Goal: Task Accomplishment & Management: Use online tool/utility

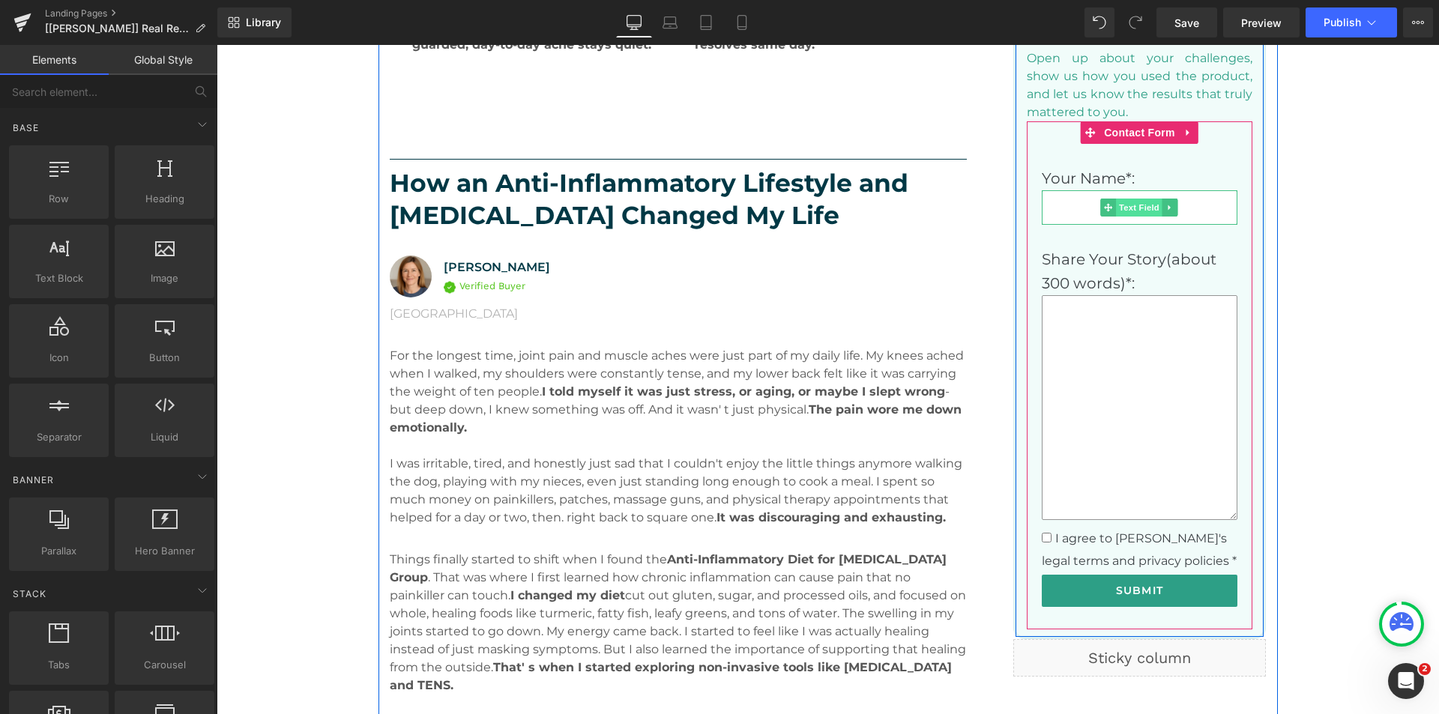
click at [1122, 208] on span "Text Field" at bounding box center [1139, 208] width 46 height 18
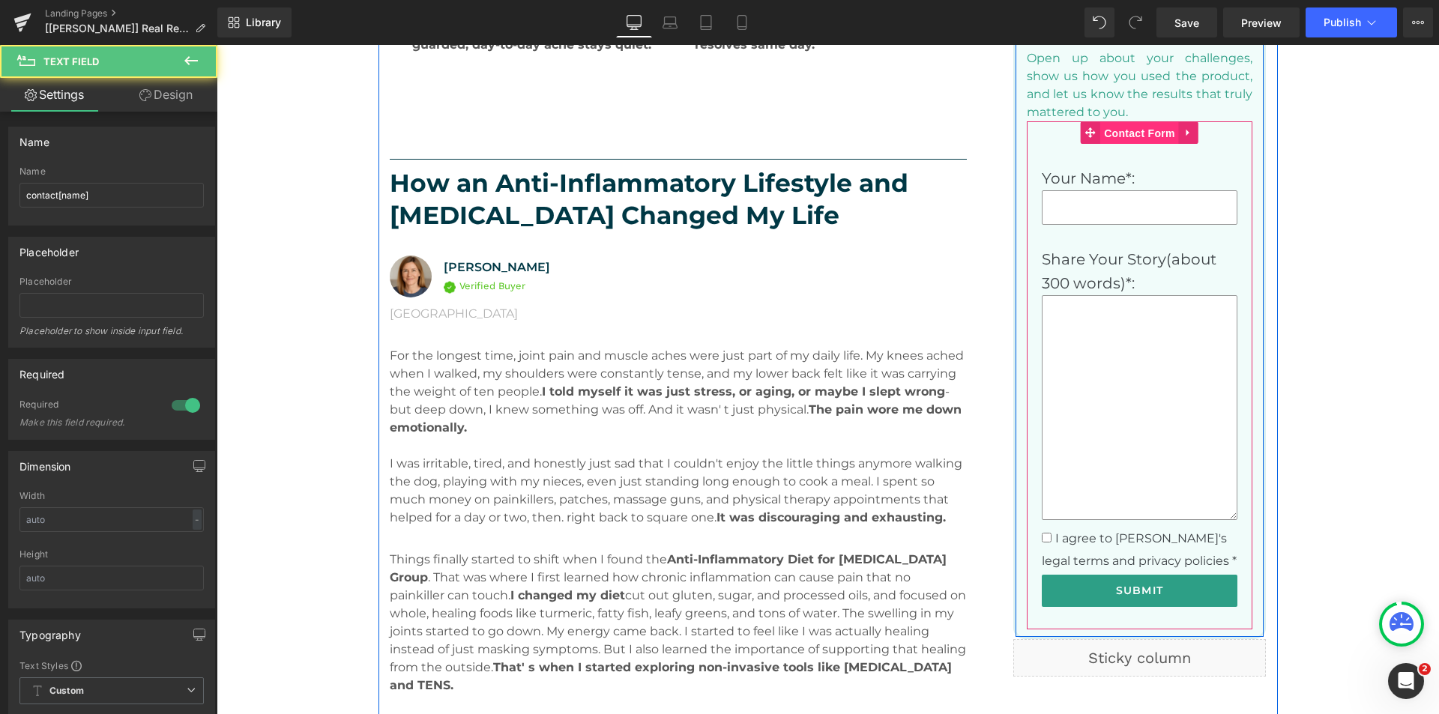
click at [1122, 132] on span "Contact Form" at bounding box center [1139, 133] width 79 height 22
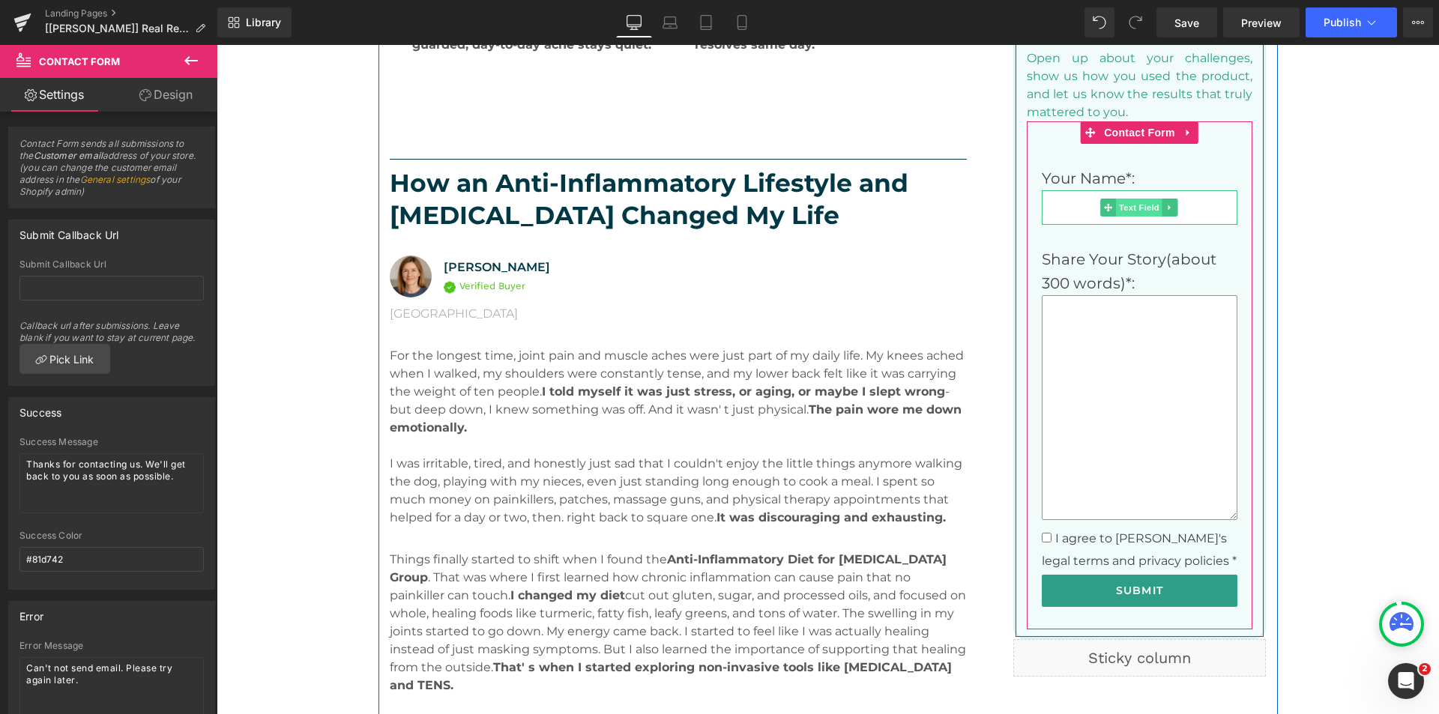
click at [1126, 208] on span "Text Field" at bounding box center [1139, 208] width 46 height 18
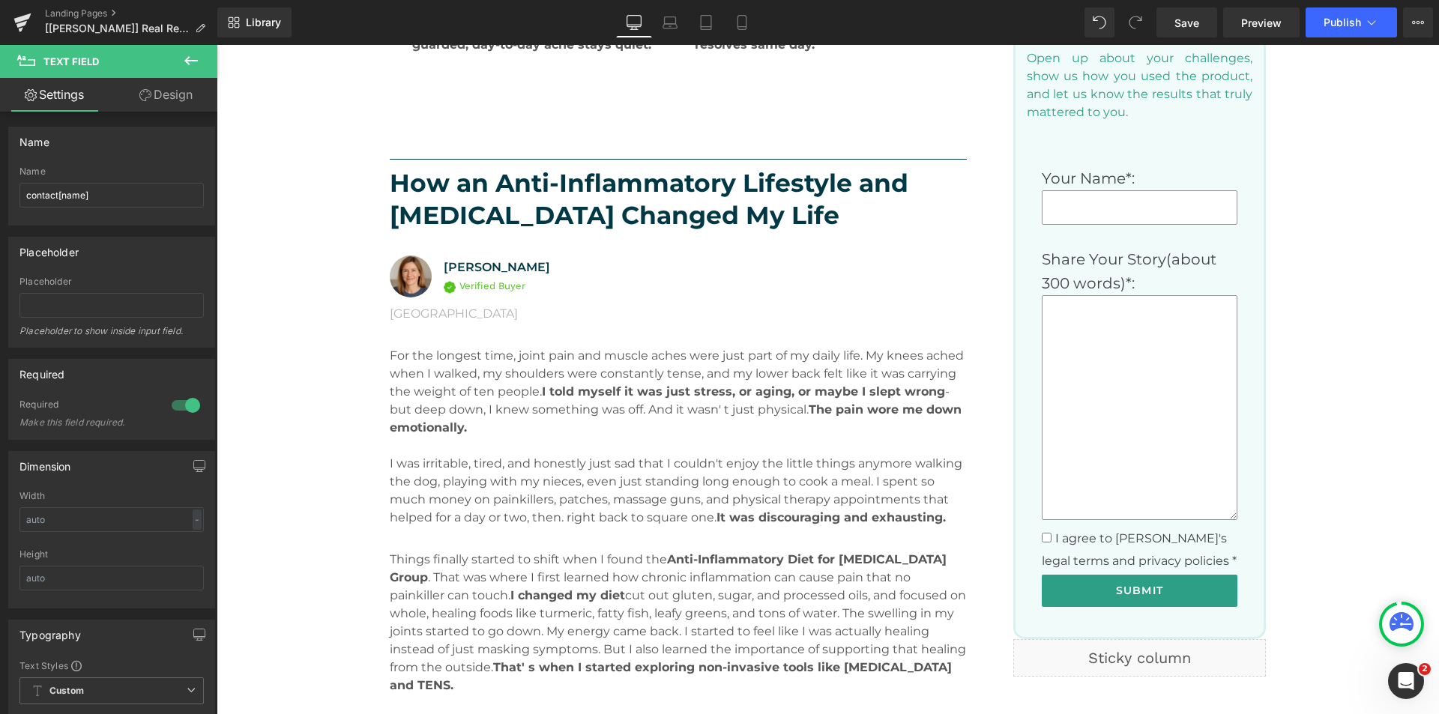
click at [185, 59] on icon at bounding box center [191, 61] width 18 height 18
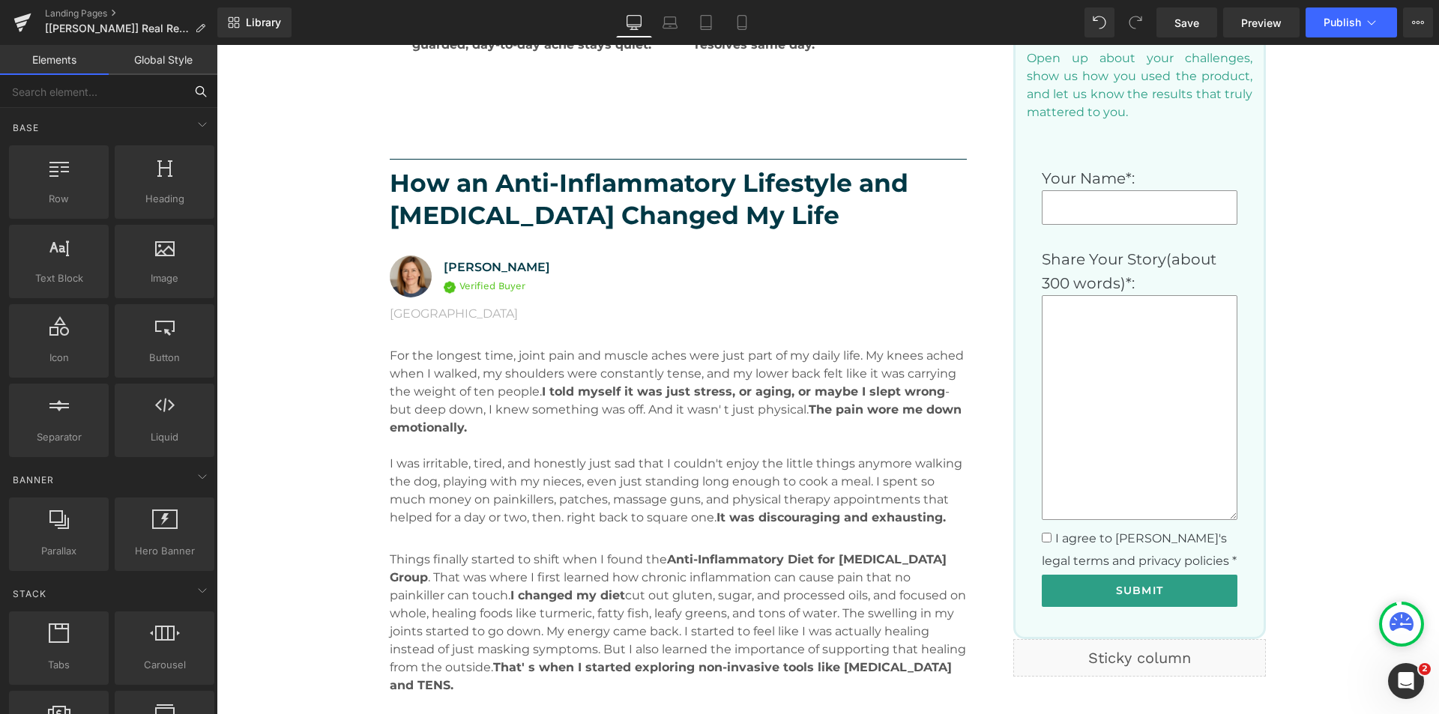
click at [71, 94] on input "text" at bounding box center [92, 91] width 184 height 33
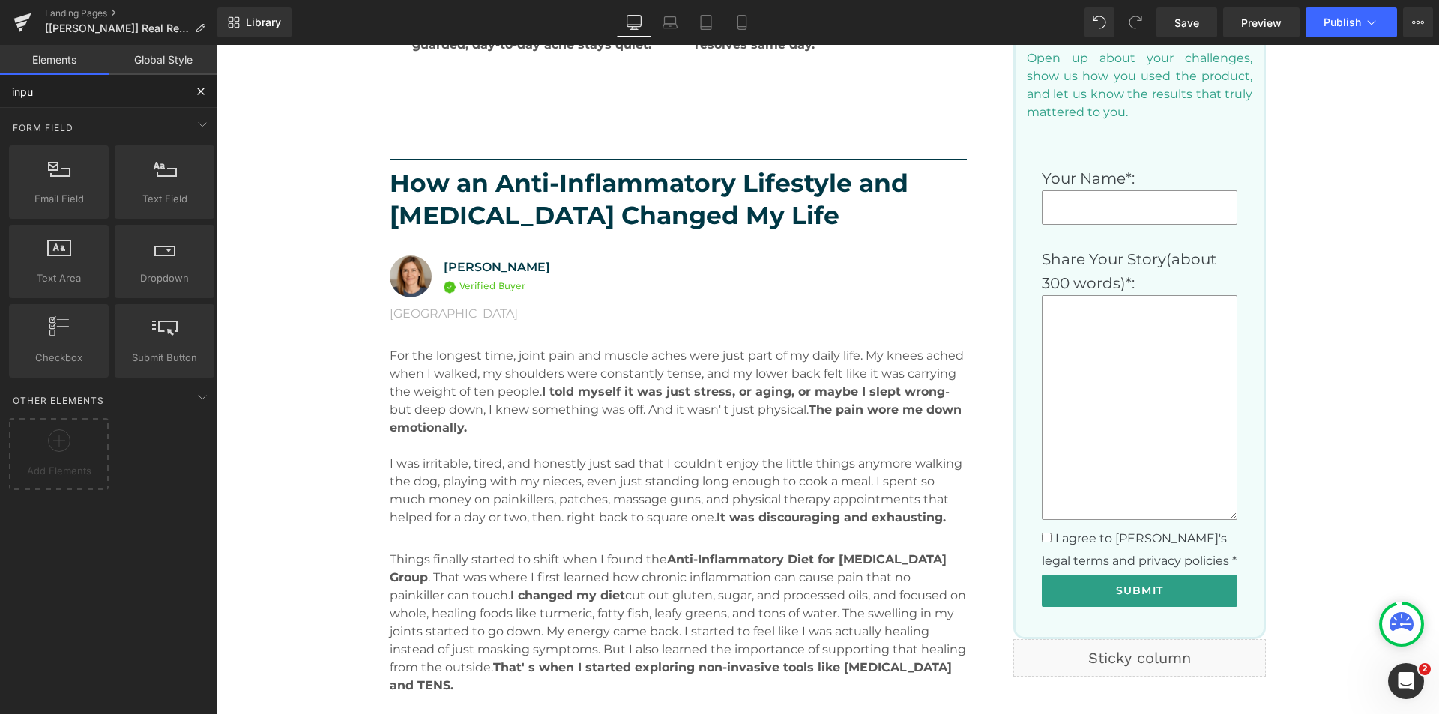
type input "input"
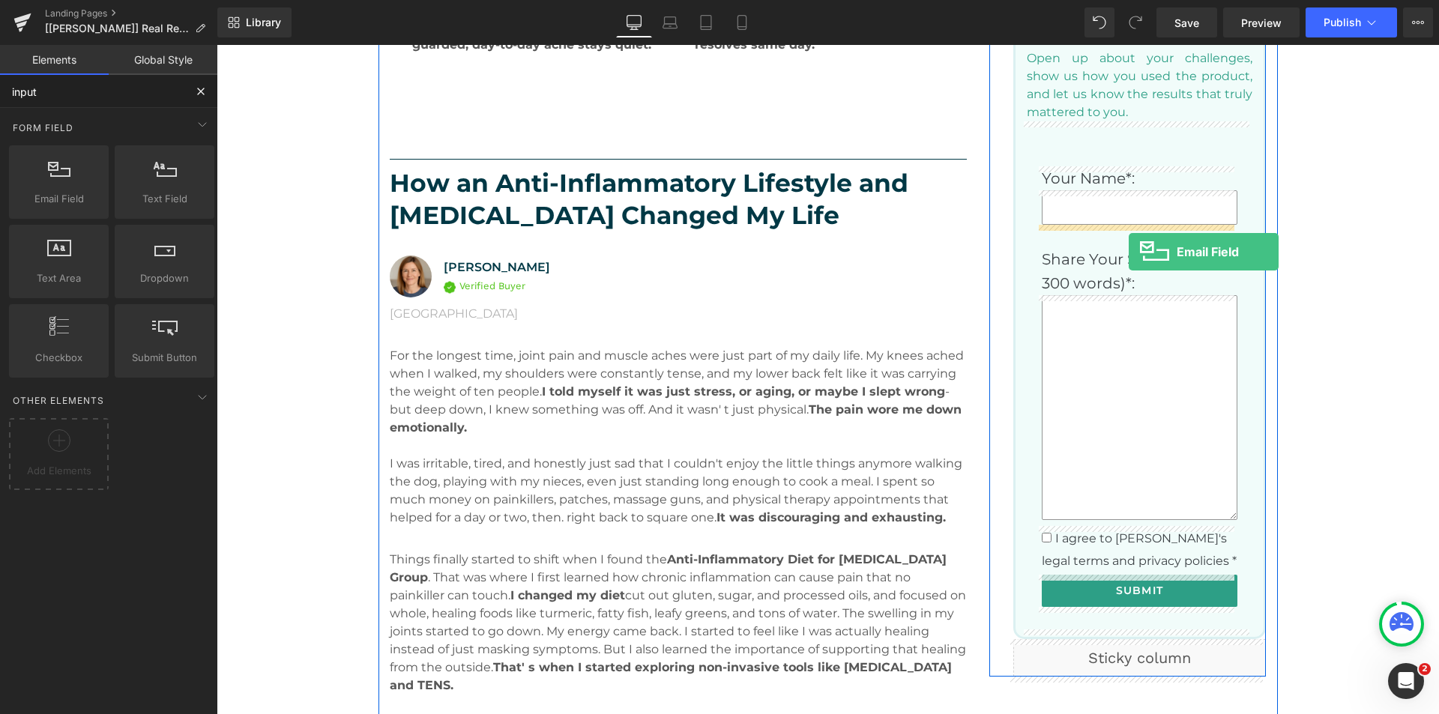
drag, startPoint x: 289, startPoint y: 239, endPoint x: 1128, endPoint y: 252, distance: 839.3
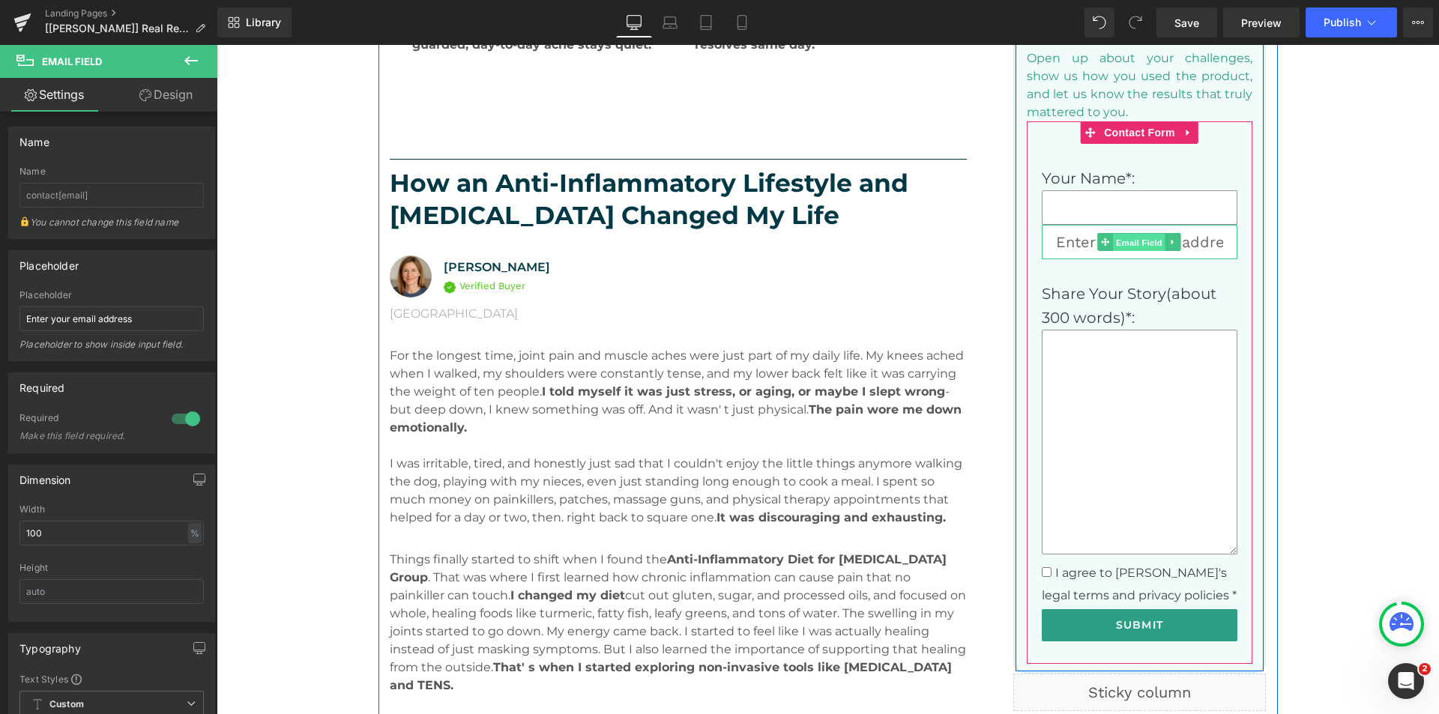
click at [1115, 235] on span "Email Field" at bounding box center [1139, 243] width 52 height 18
drag, startPoint x: 1130, startPoint y: 239, endPoint x: 1095, endPoint y: 244, distance: 34.9
click at [1130, 239] on span "Email Field" at bounding box center [1139, 242] width 52 height 18
click at [1128, 244] on span "Email Field" at bounding box center [1139, 243] width 52 height 18
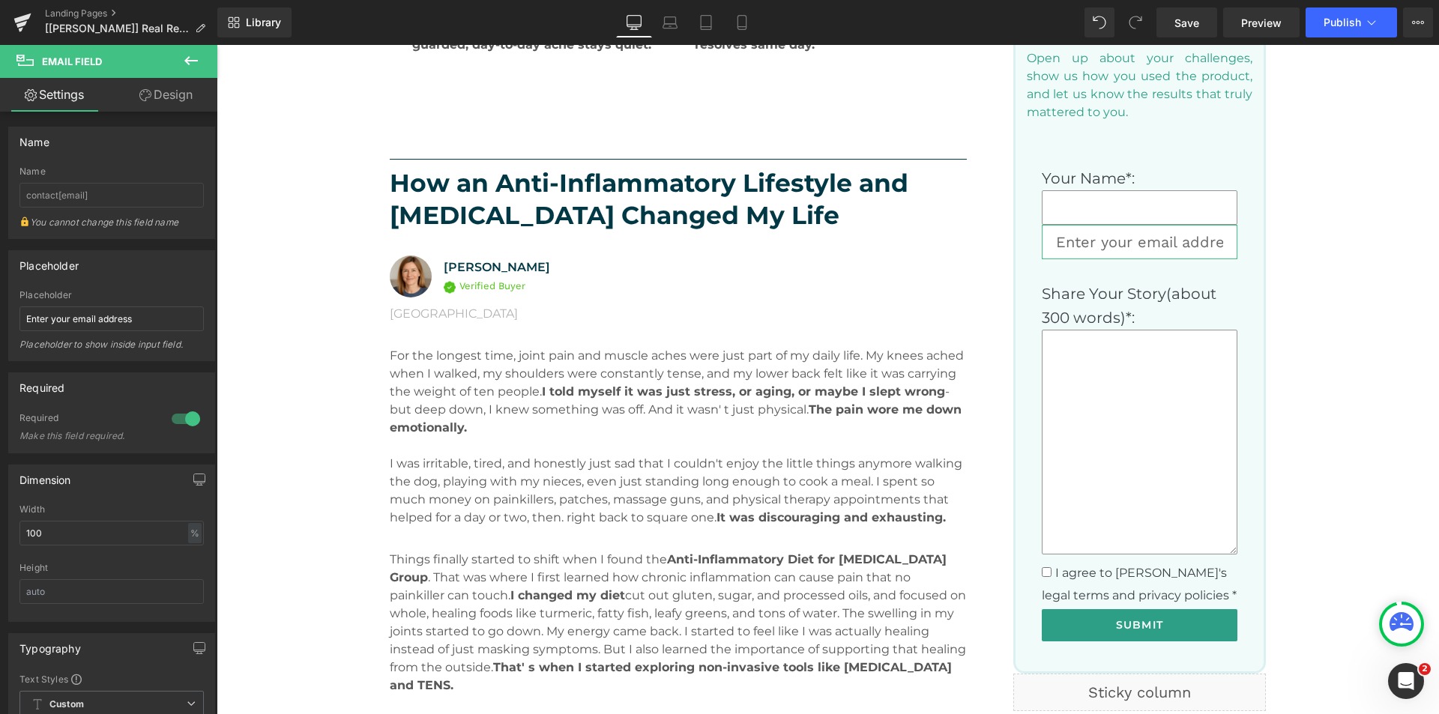
click at [166, 96] on link "Design" at bounding box center [166, 95] width 109 height 34
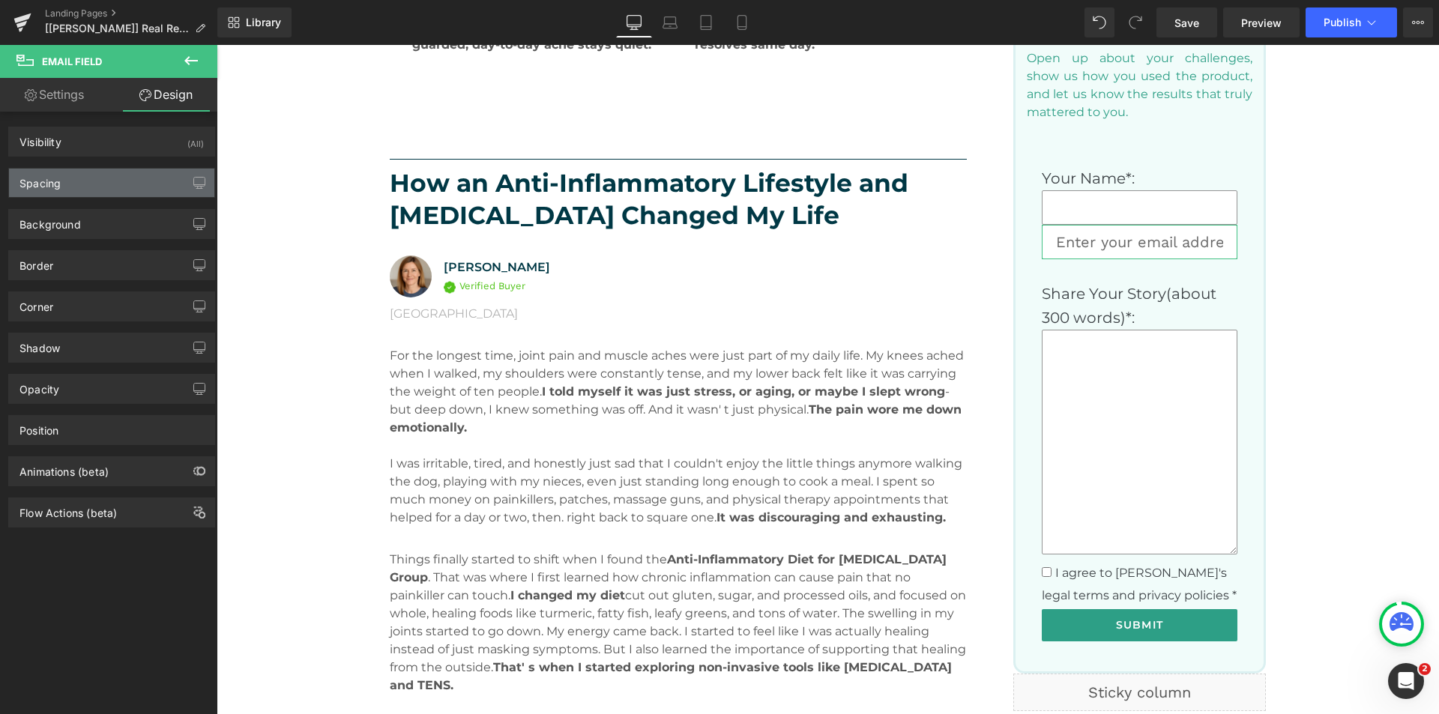
click at [94, 183] on div "Spacing" at bounding box center [111, 183] width 205 height 28
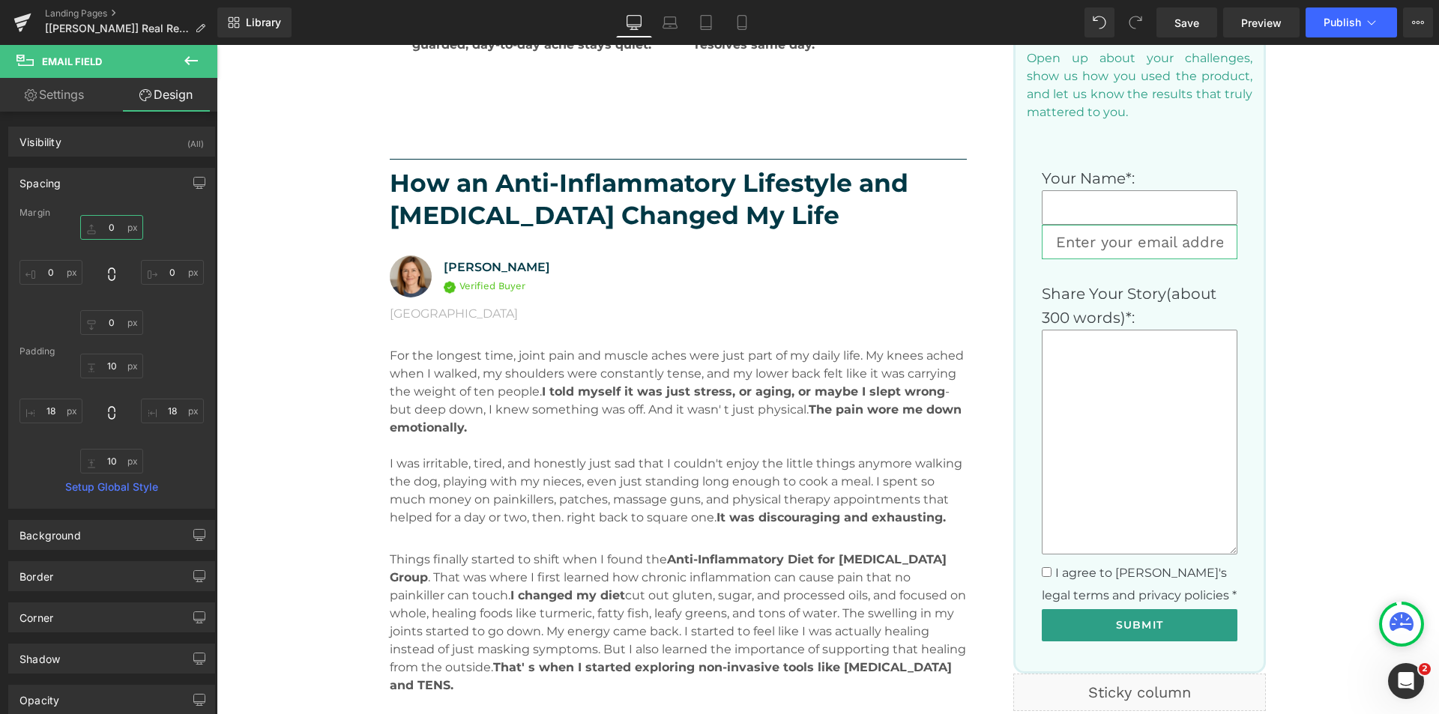
click at [113, 229] on input "0" at bounding box center [111, 227] width 63 height 25
type input "20"
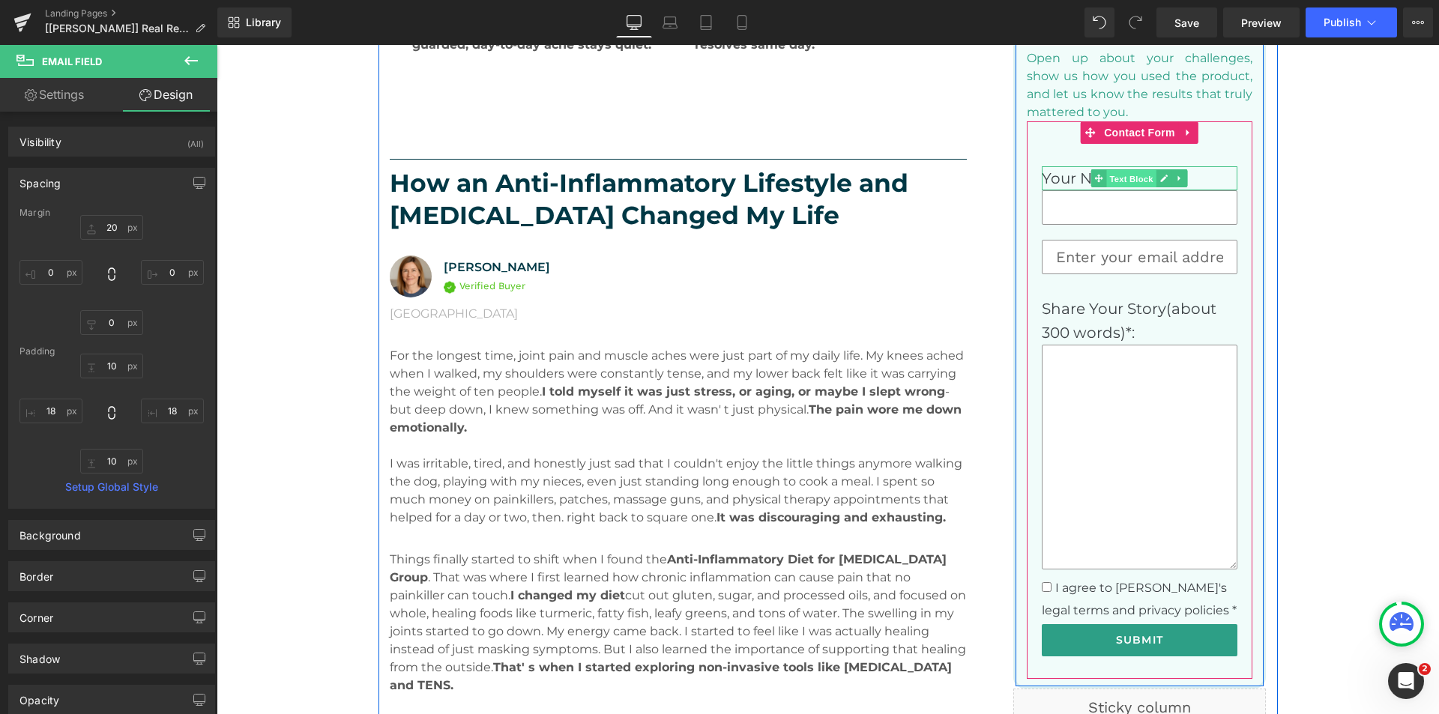
click at [1131, 181] on span "Text Block" at bounding box center [1131, 179] width 49 height 18
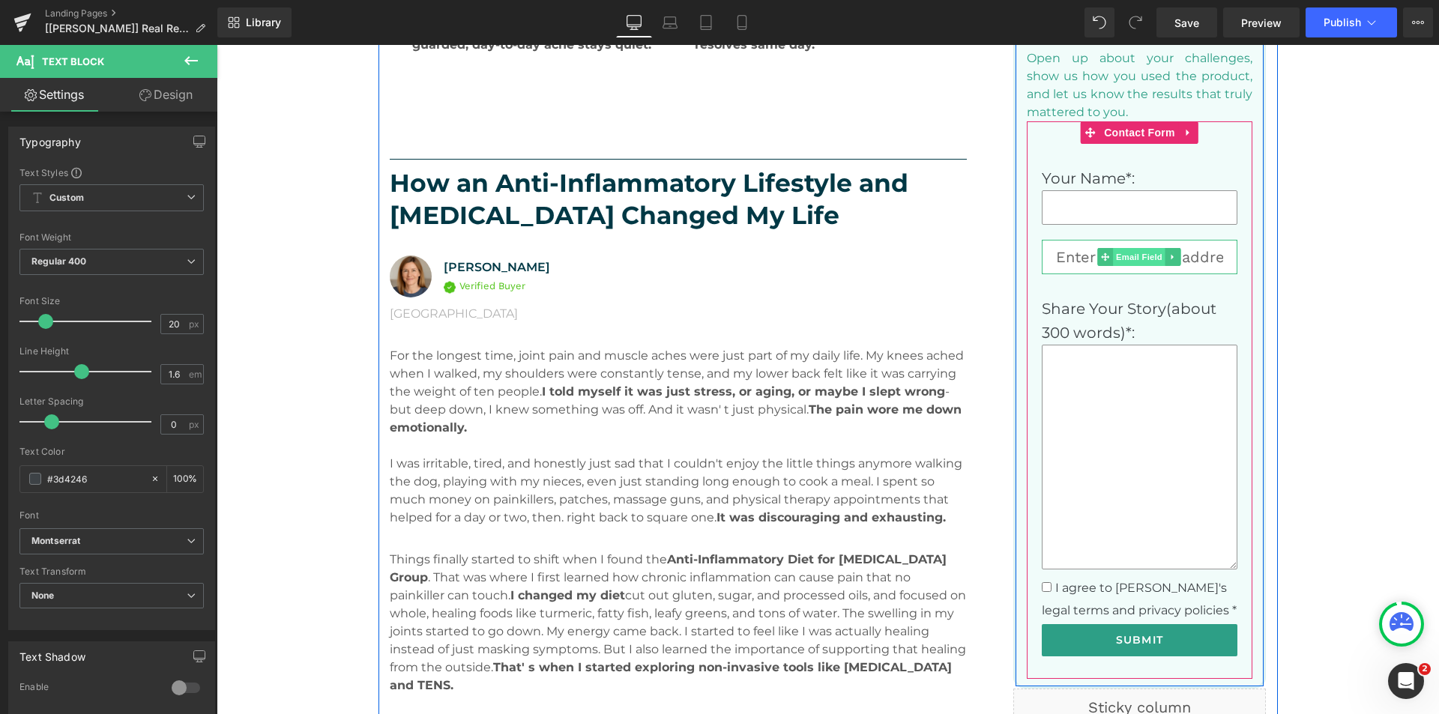
click at [1137, 259] on span "Email Field" at bounding box center [1139, 257] width 52 height 18
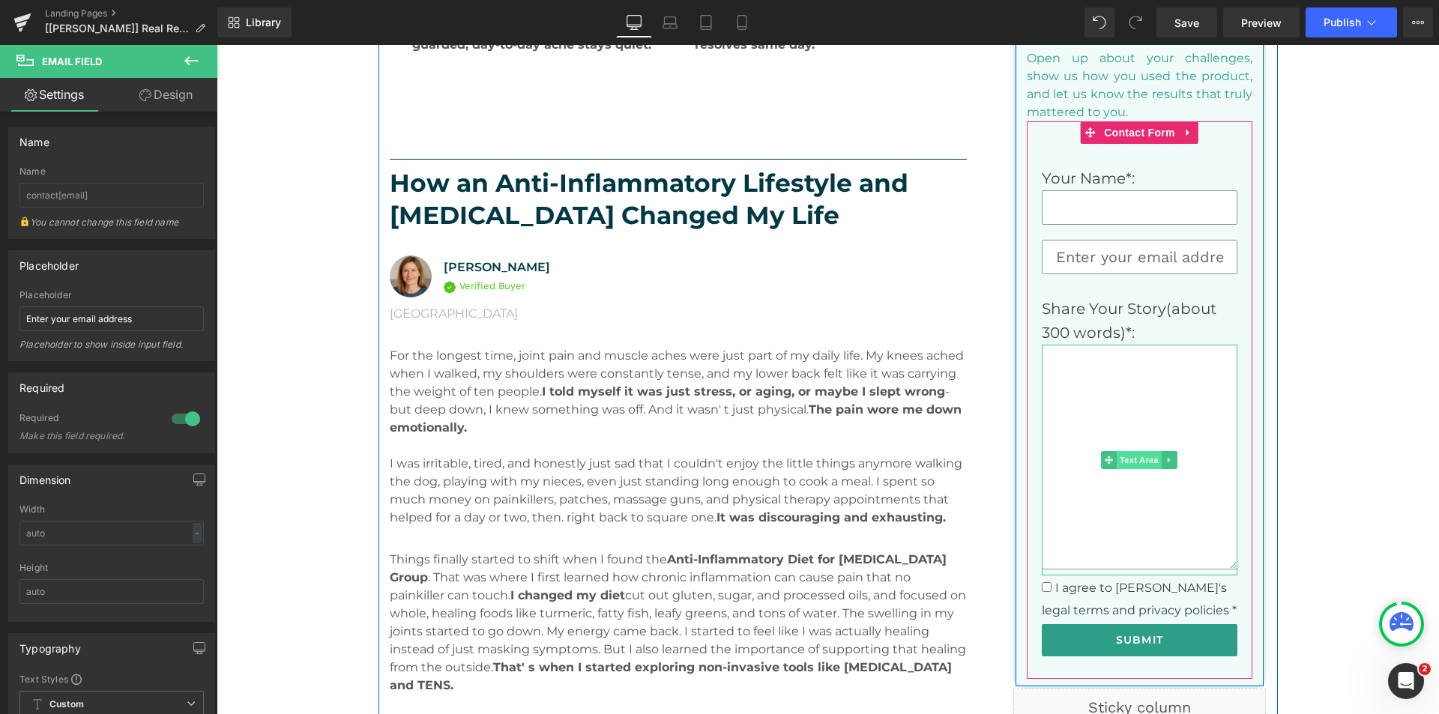
click at [1127, 462] on span "Text Area" at bounding box center [1139, 460] width 45 height 18
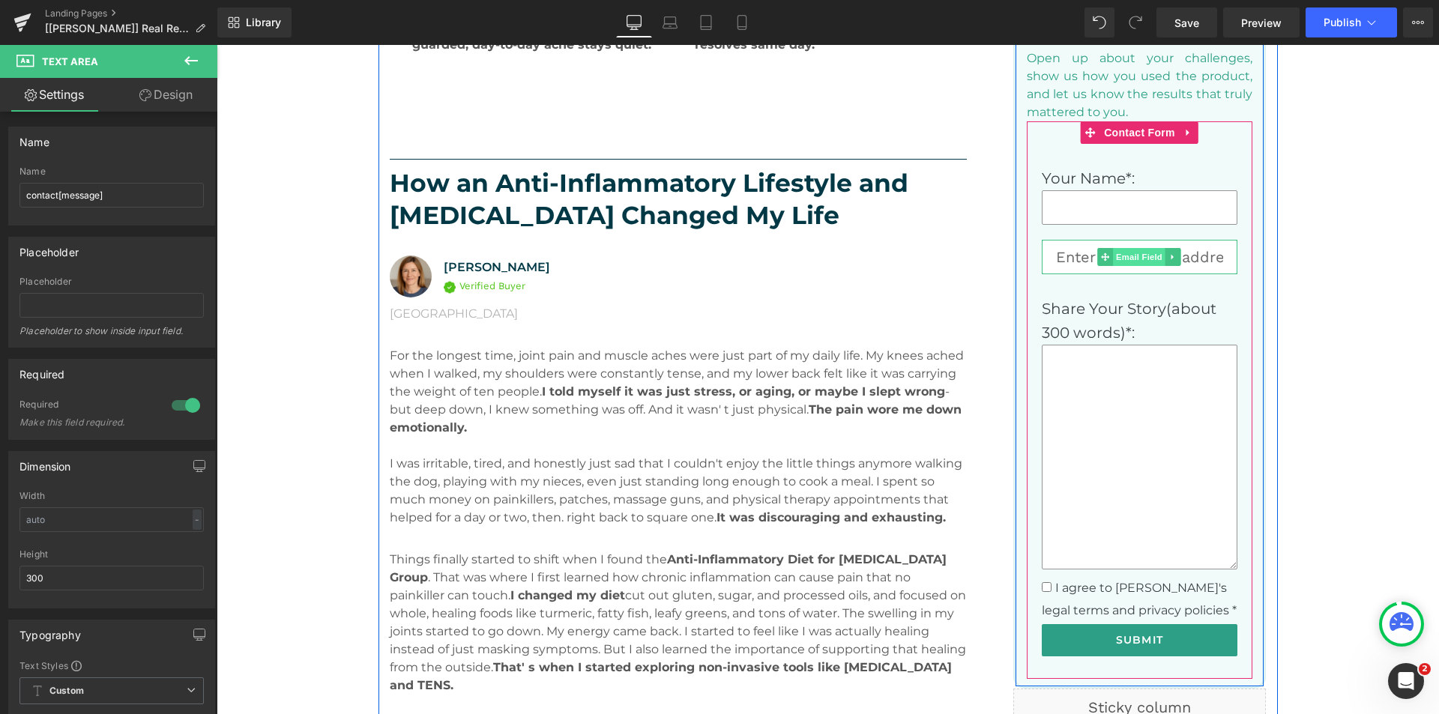
click at [1135, 256] on span "Email Field" at bounding box center [1139, 257] width 52 height 18
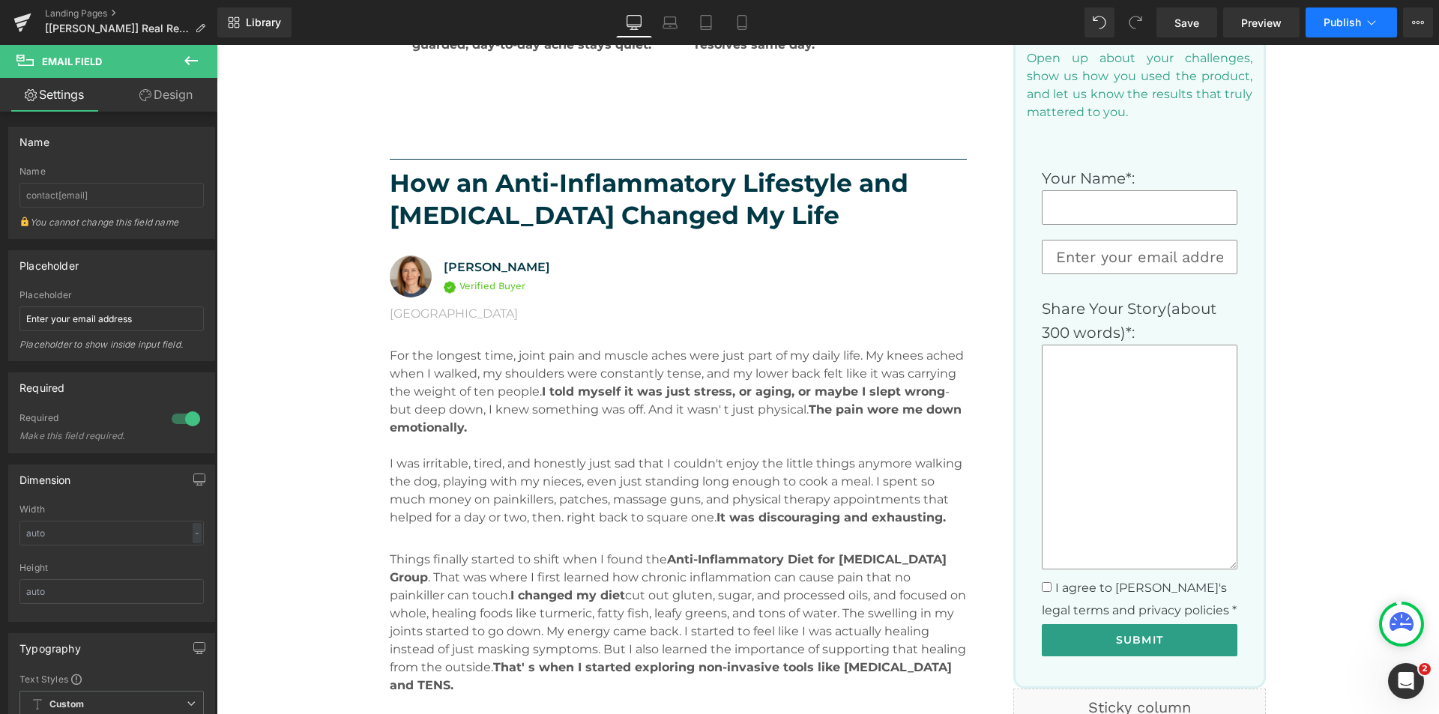
click at [1361, 25] on button "Publish" at bounding box center [1350, 22] width 91 height 30
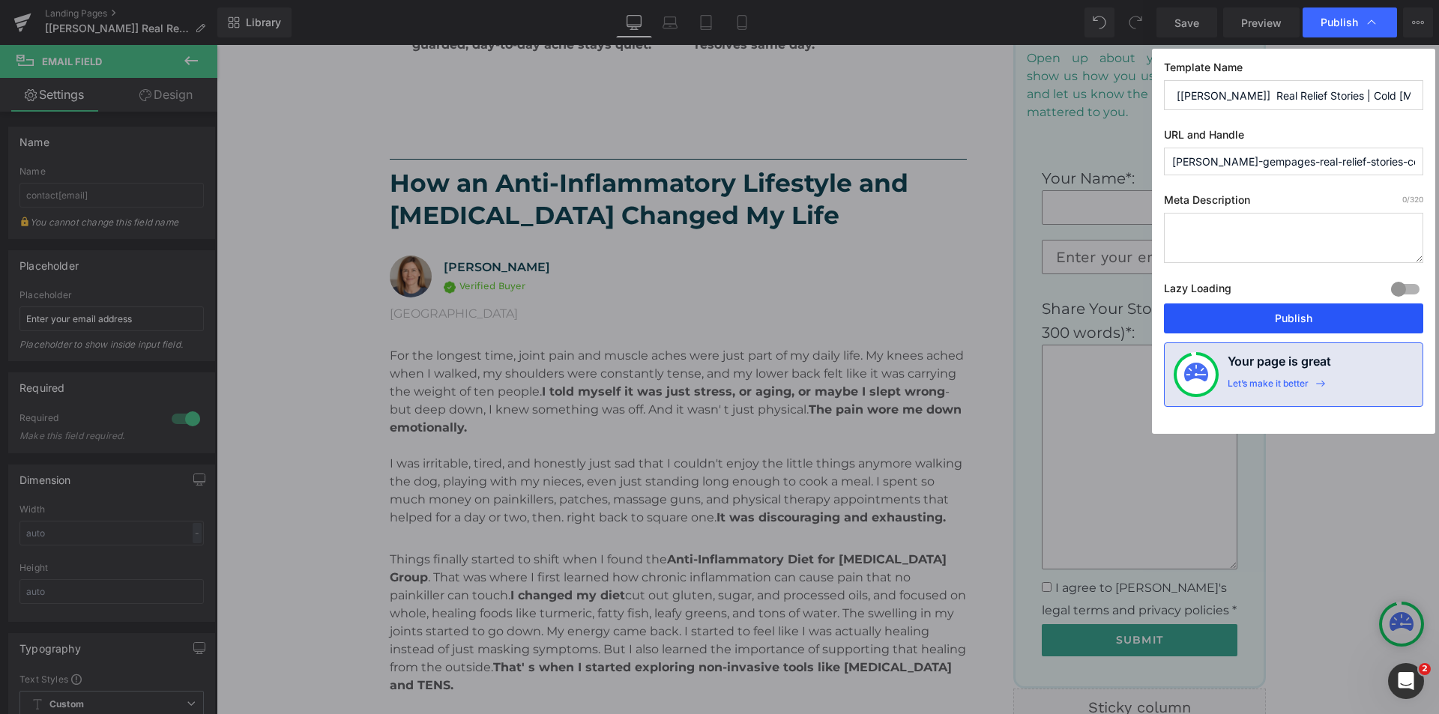
click at [1279, 318] on button "Publish" at bounding box center [1293, 318] width 259 height 30
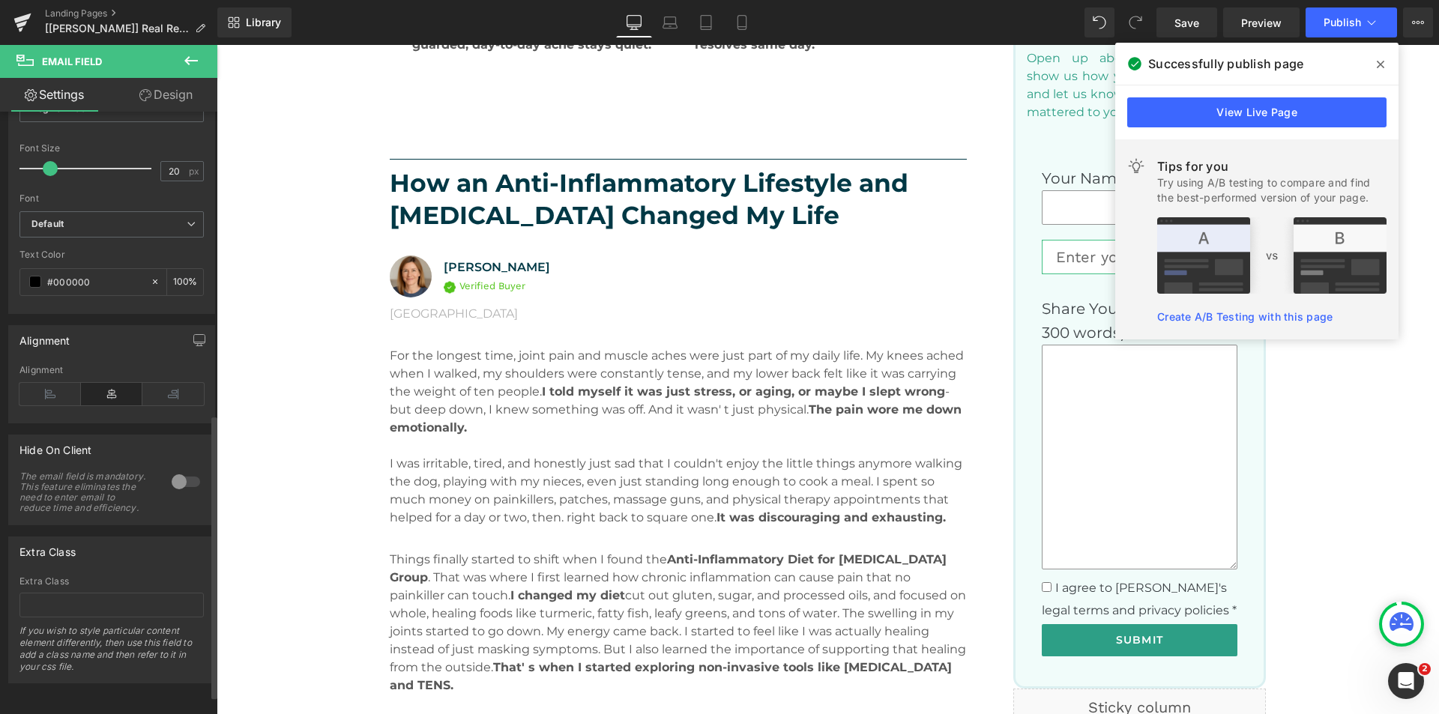
scroll to position [681, 0]
click at [1378, 64] on icon at bounding box center [1379, 64] width 7 height 12
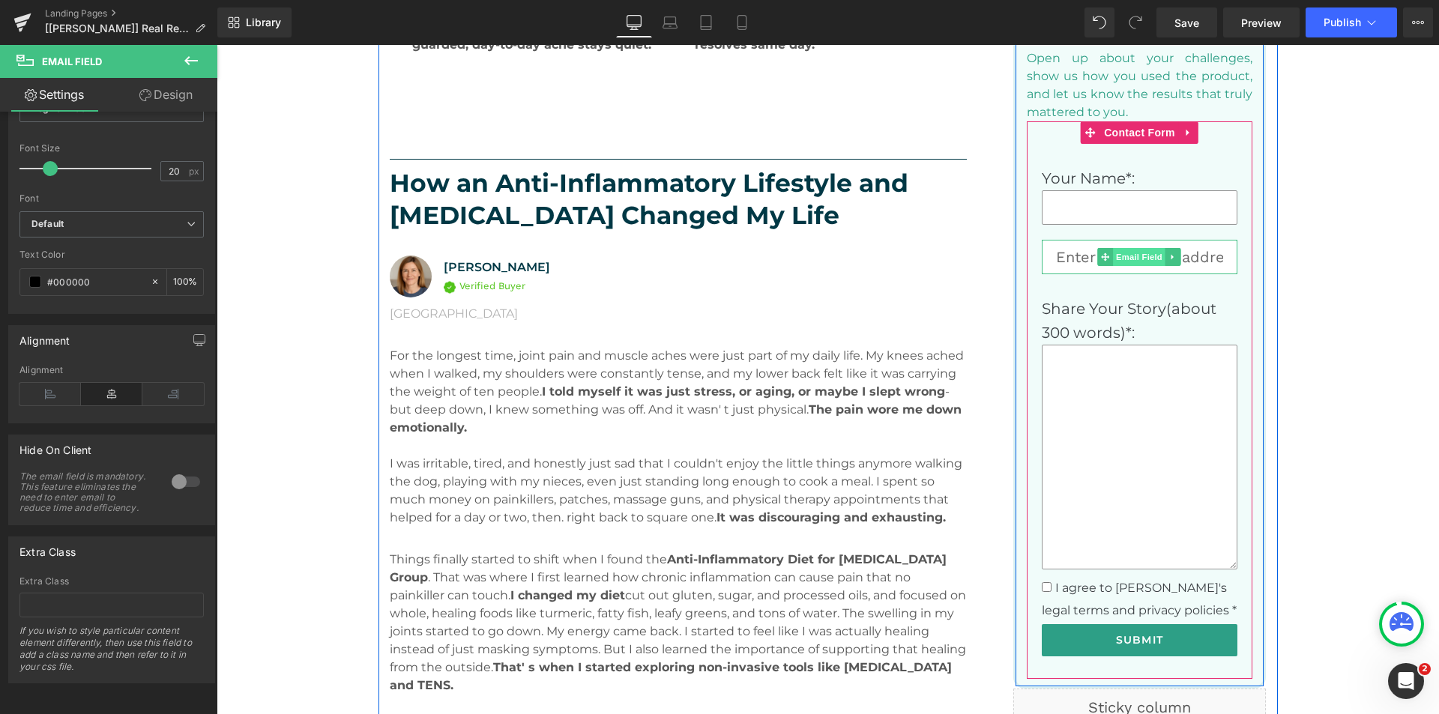
click at [1118, 257] on span "Email Field" at bounding box center [1139, 257] width 52 height 18
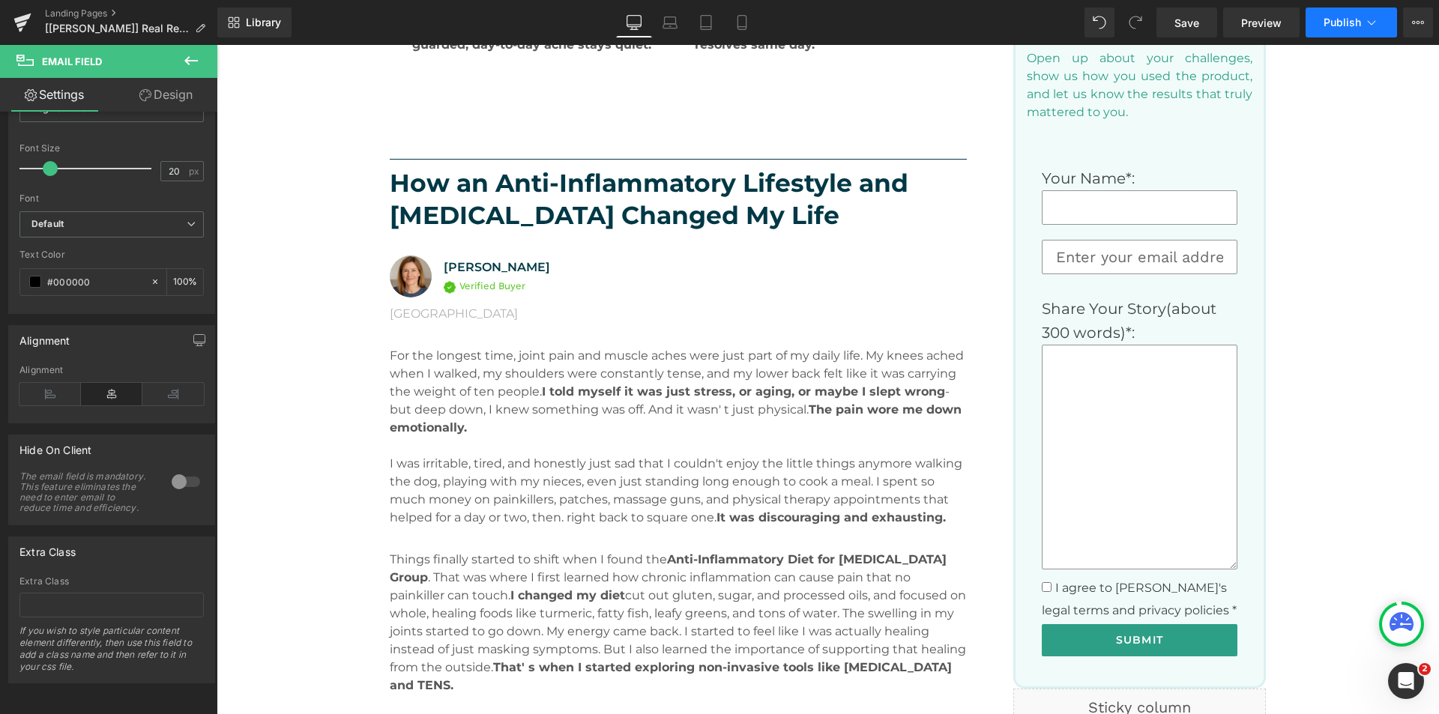
click at [1346, 27] on span "Publish" at bounding box center [1341, 22] width 37 height 12
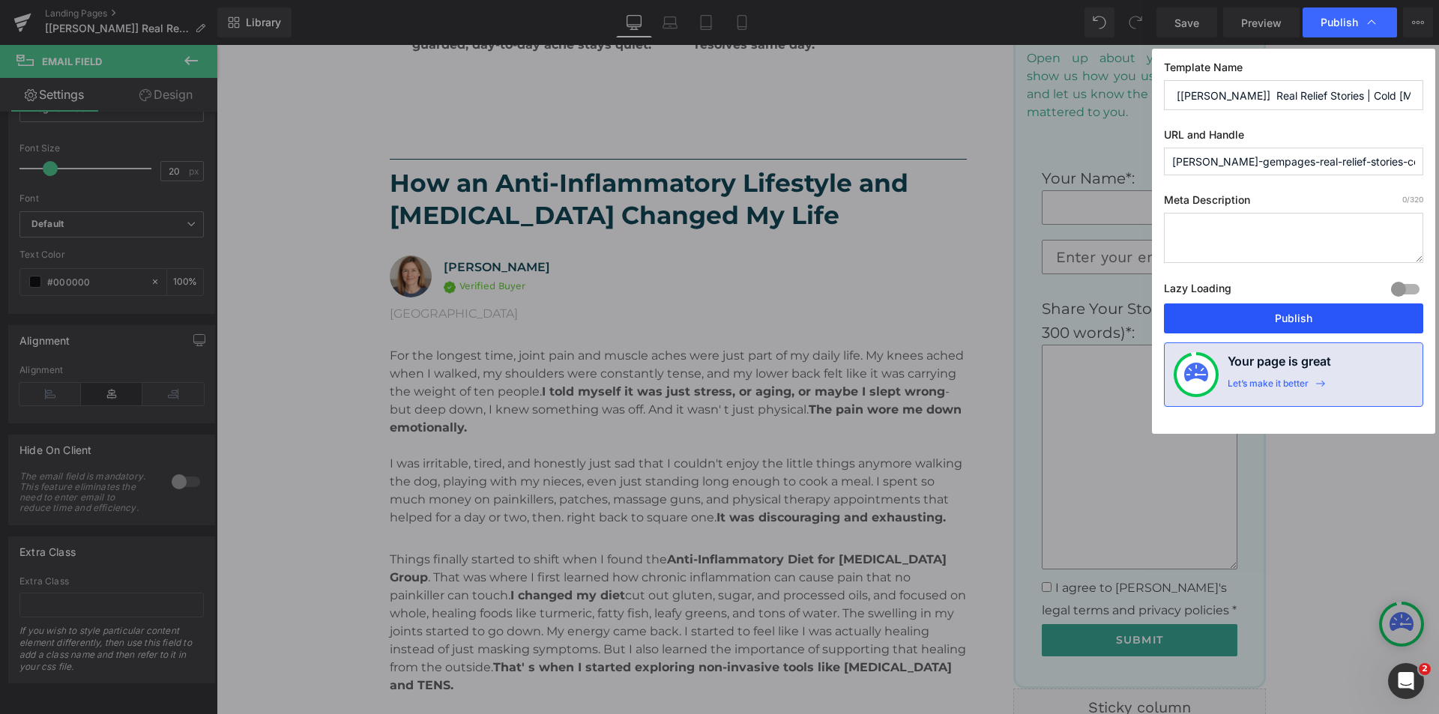
click at [1241, 322] on button "Publish" at bounding box center [1293, 318] width 259 height 30
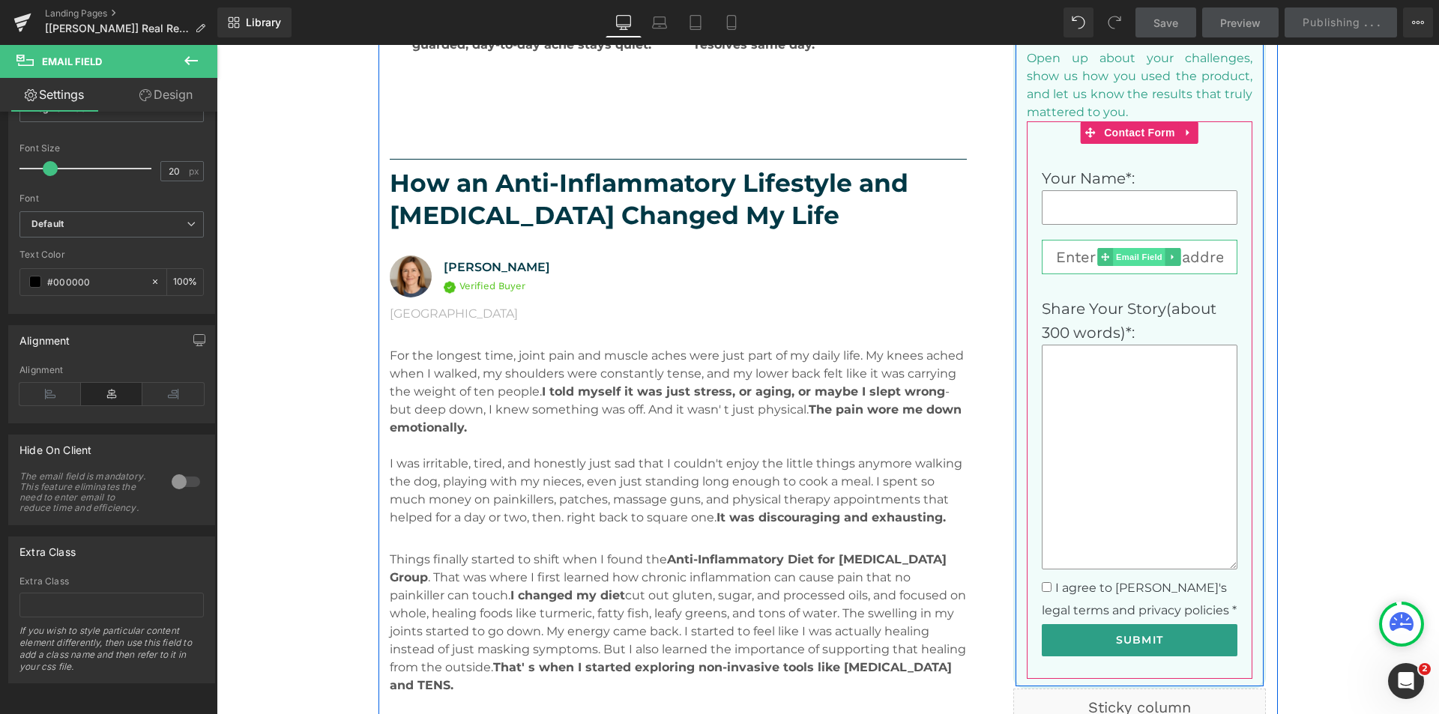
click at [1124, 256] on span "Email Field" at bounding box center [1139, 257] width 52 height 18
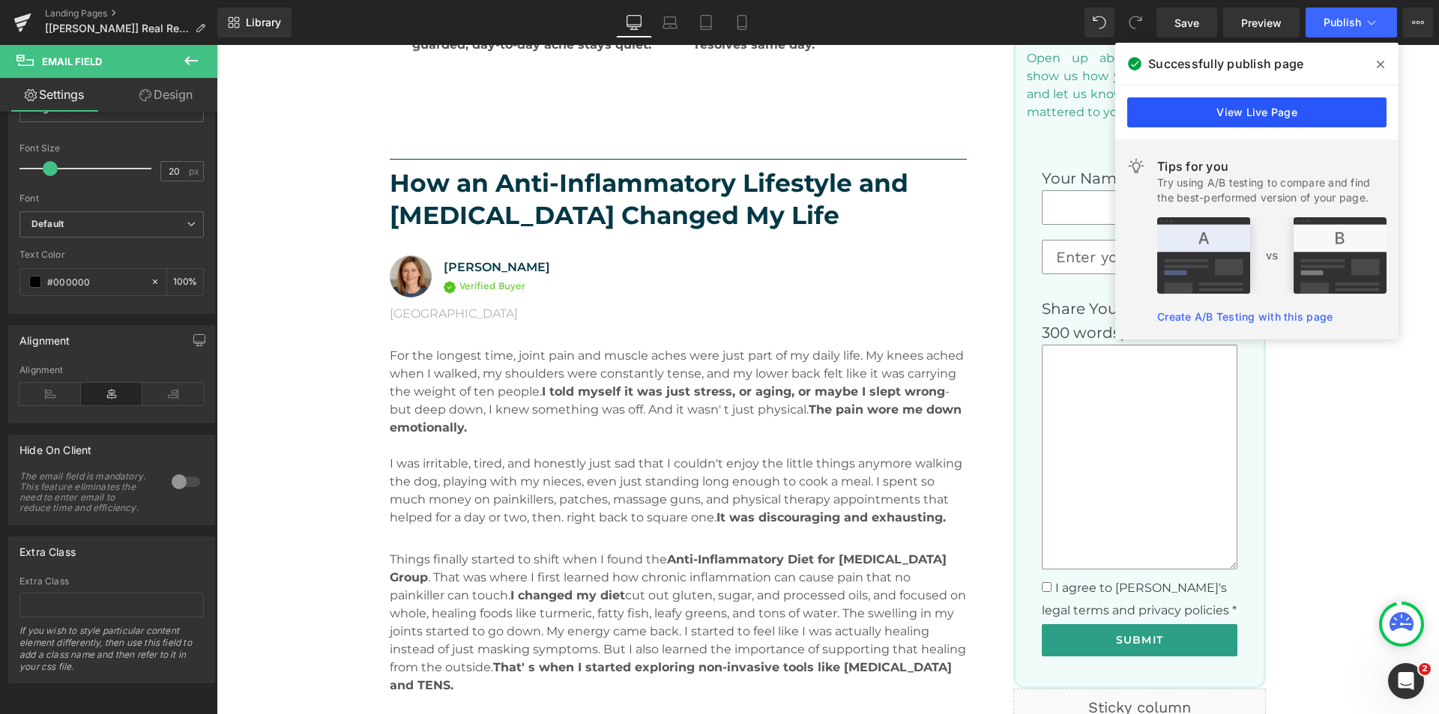
click at [1225, 110] on link "View Live Page" at bounding box center [1256, 112] width 259 height 30
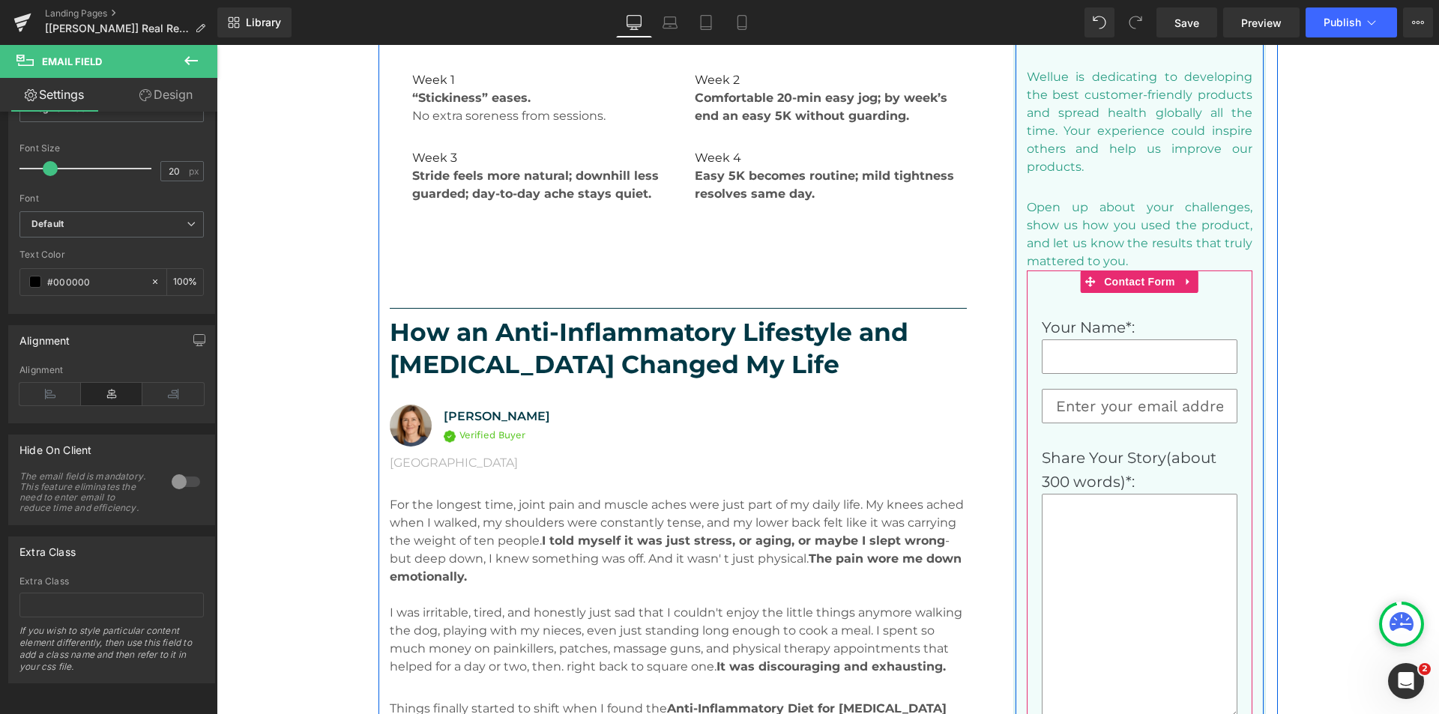
scroll to position [1049, 0]
click at [1136, 283] on span "Contact Form" at bounding box center [1139, 283] width 79 height 22
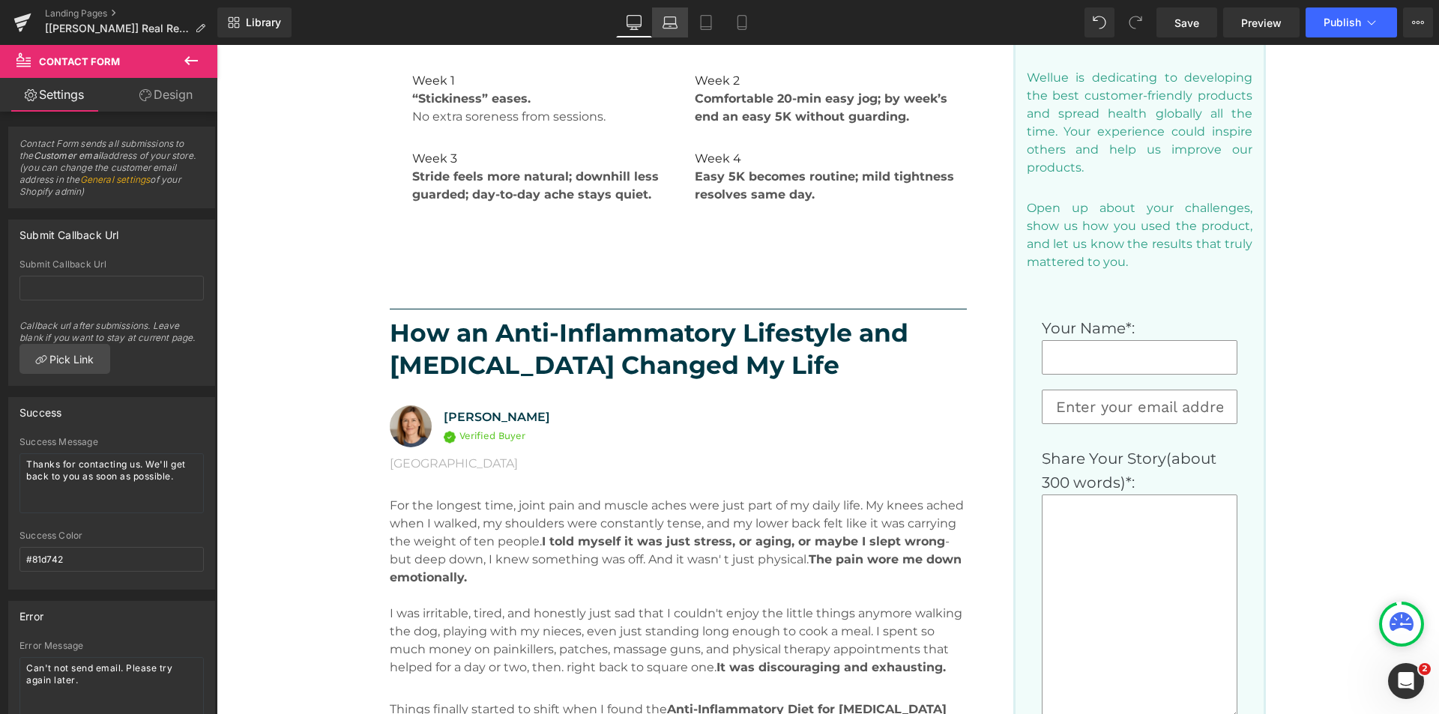
click at [670, 28] on icon at bounding box center [670, 26] width 14 height 4
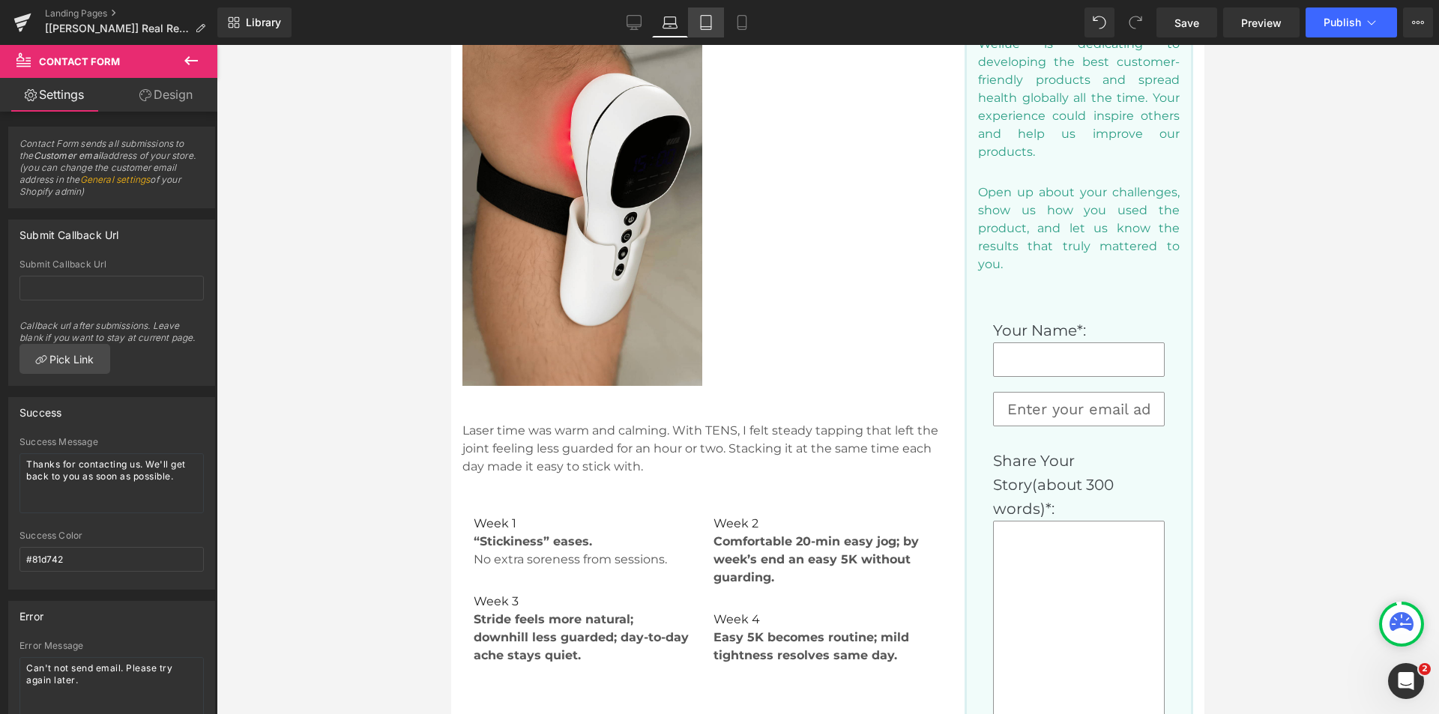
click at [702, 22] on icon at bounding box center [705, 22] width 15 height 15
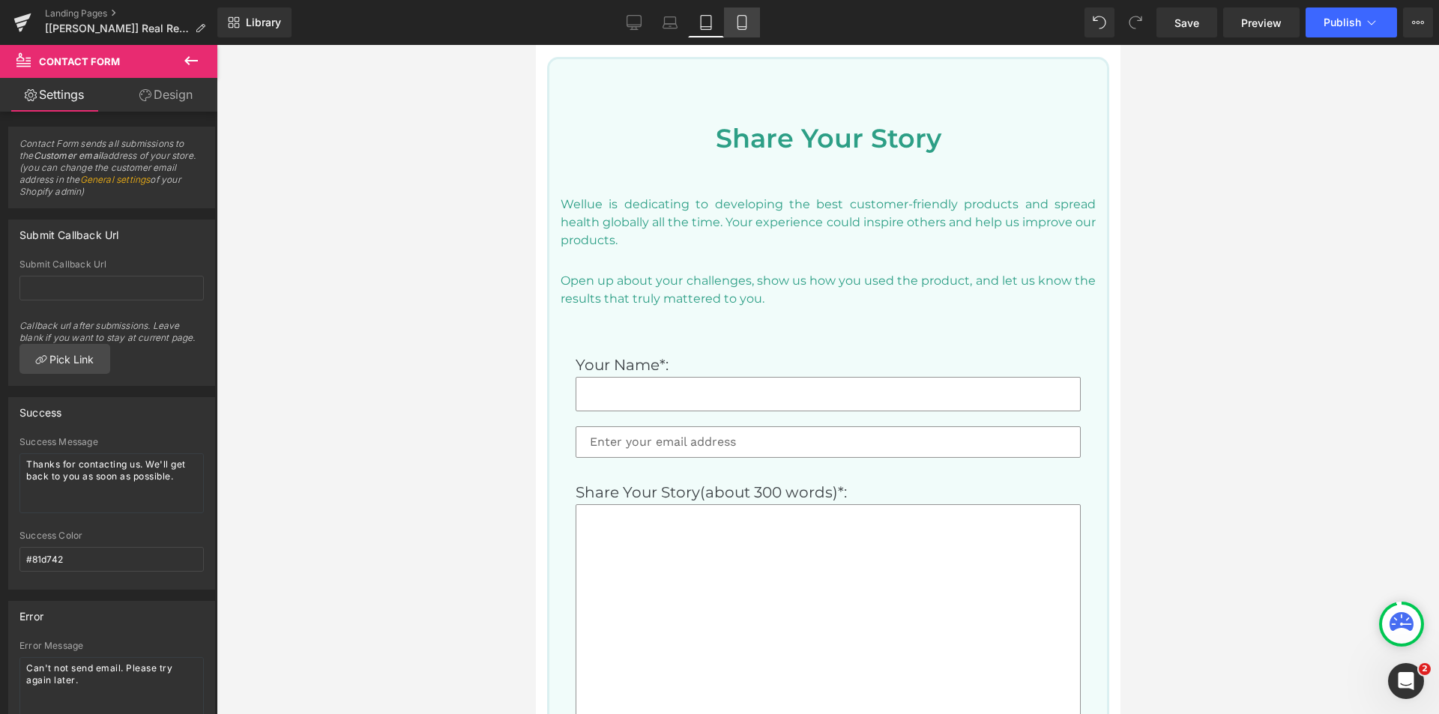
click at [740, 20] on icon at bounding box center [741, 22] width 15 height 15
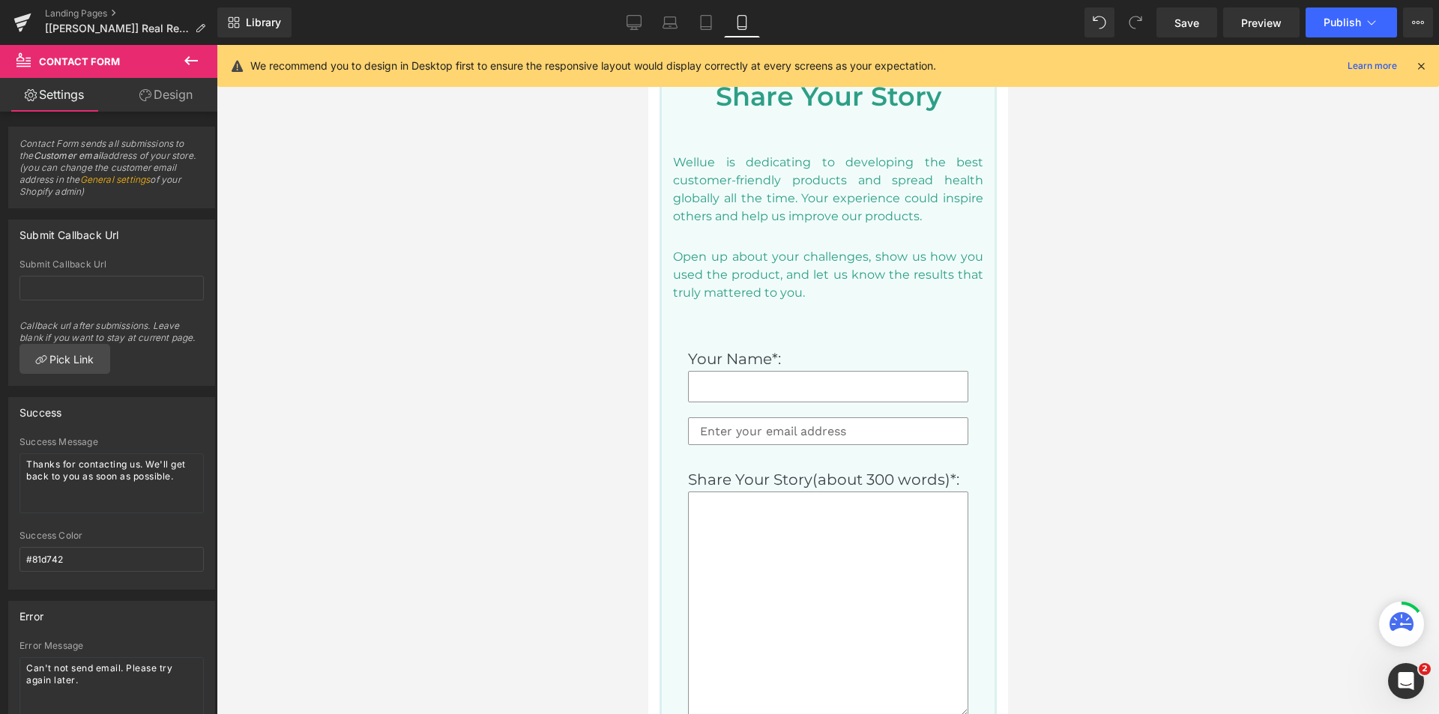
scroll to position [3949, 0]
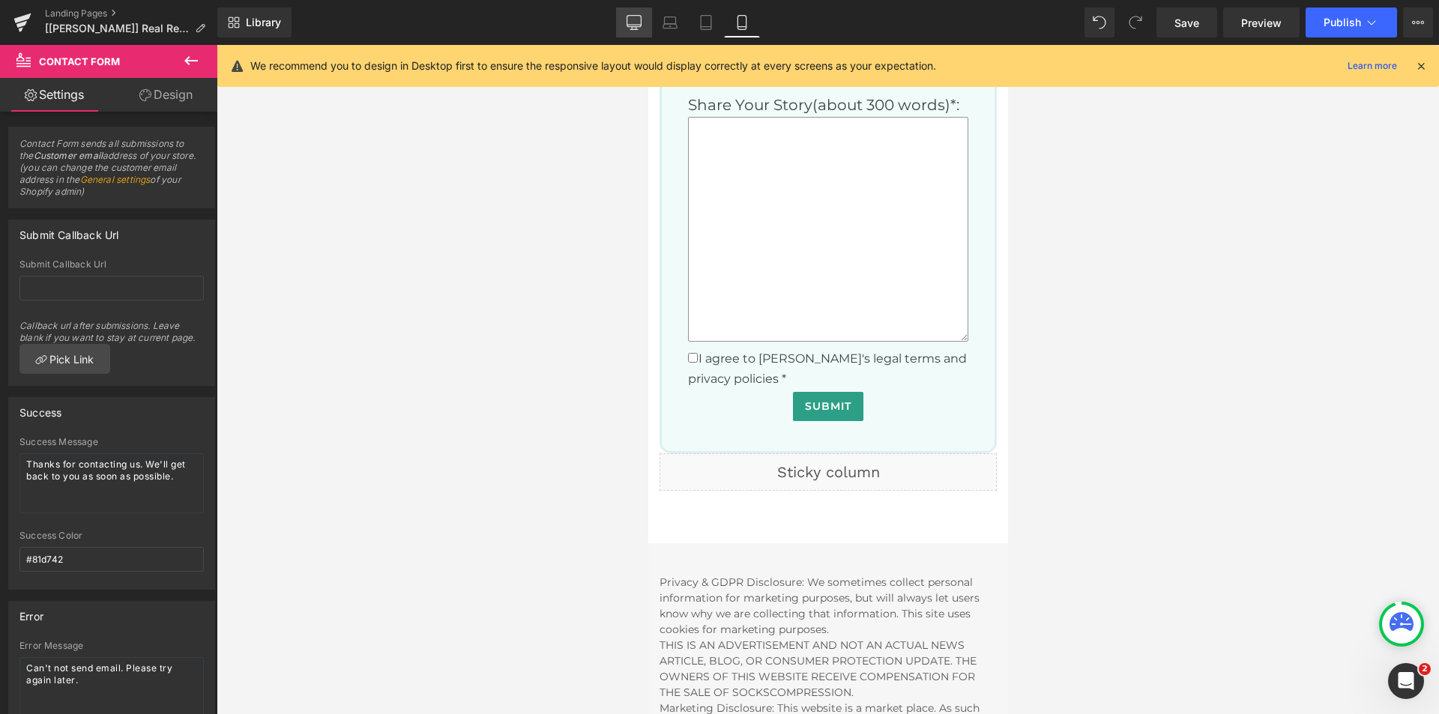
click at [637, 25] on icon at bounding box center [633, 22] width 15 height 15
